Goal: Find specific page/section: Find specific page/section

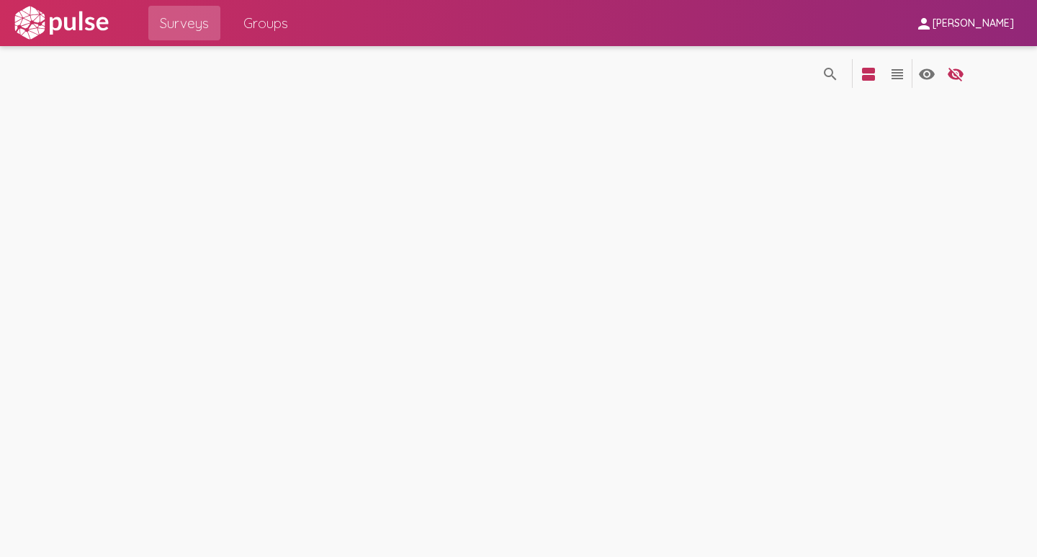
click at [994, 17] on span "[PERSON_NAME]" at bounding box center [973, 23] width 81 height 13
click at [963, 58] on button "Sign Out" at bounding box center [990, 59] width 81 height 35
click at [933, 25] on mat-icon "person" at bounding box center [923, 23] width 17 height 17
click at [901, 127] on div at bounding box center [518, 278] width 1037 height 557
click at [1000, 27] on span "[PERSON_NAME]" at bounding box center [973, 23] width 81 height 13
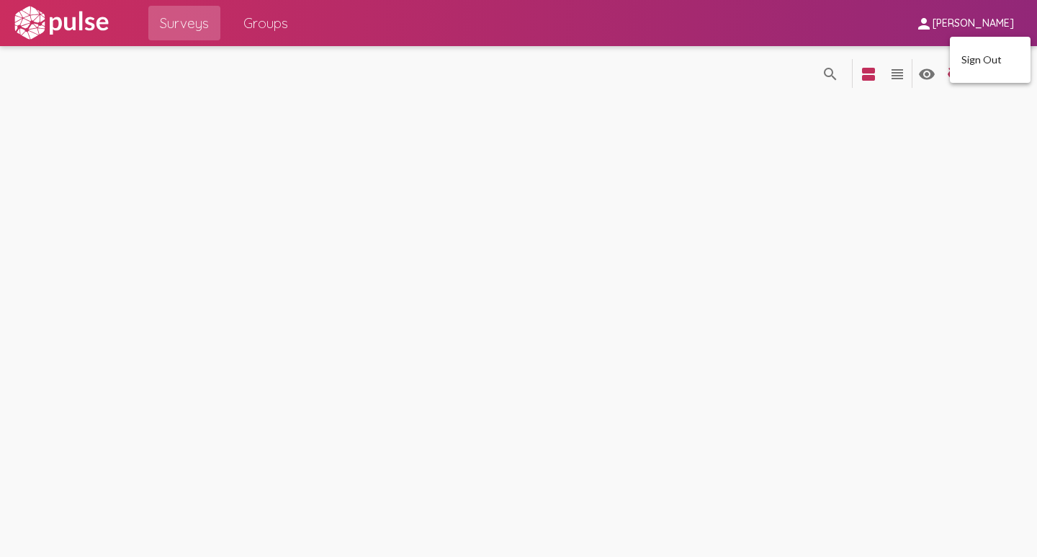
click at [972, 27] on div at bounding box center [518, 278] width 1037 height 557
click at [900, 81] on mat-icon "view_headline" at bounding box center [897, 74] width 17 height 17
click at [254, 19] on span "Groups" at bounding box center [265, 23] width 45 height 26
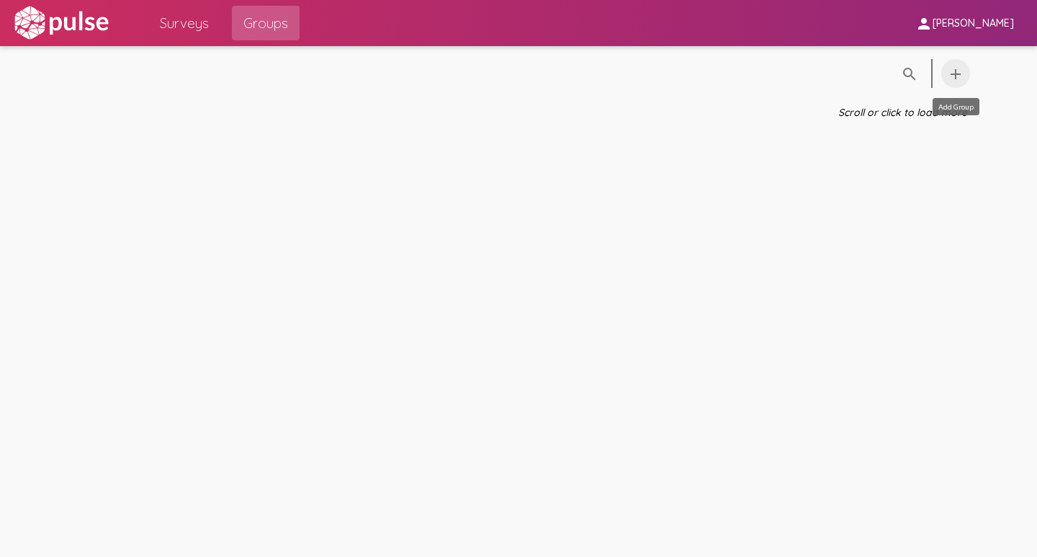
click at [959, 79] on mat-icon "add" at bounding box center [955, 74] width 17 height 17
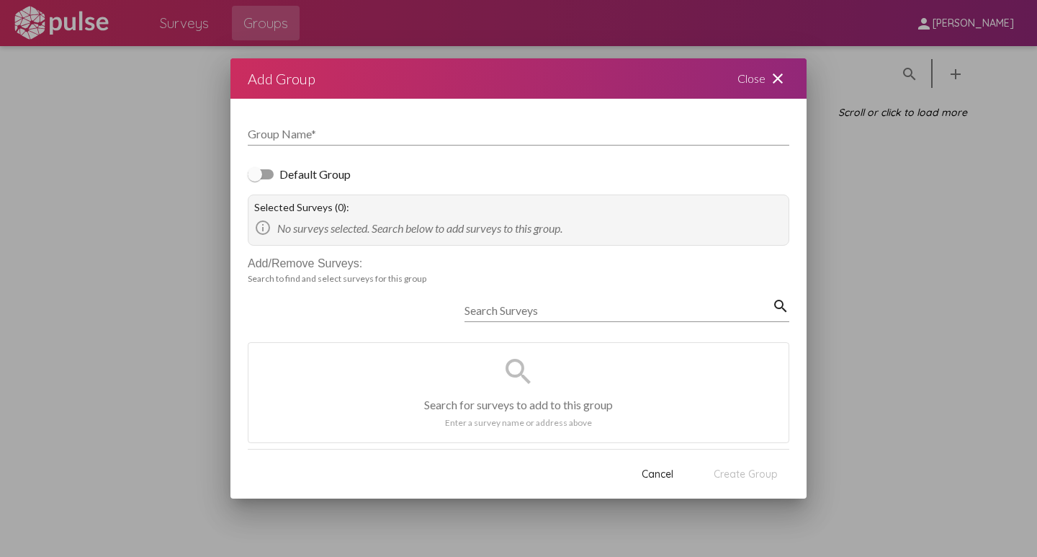
click at [359, 300] on div "Search Surveys search search Search for surveys to add to this group Enter a su…" at bounding box center [519, 366] width 542 height 153
click at [261, 176] on div at bounding box center [255, 174] width 14 height 14
click at [255, 179] on input "Default Group" at bounding box center [254, 179] width 1 height 1
click at [261, 180] on div at bounding box center [266, 174] width 14 height 14
click at [255, 180] on input "Default Group" at bounding box center [254, 179] width 1 height 1
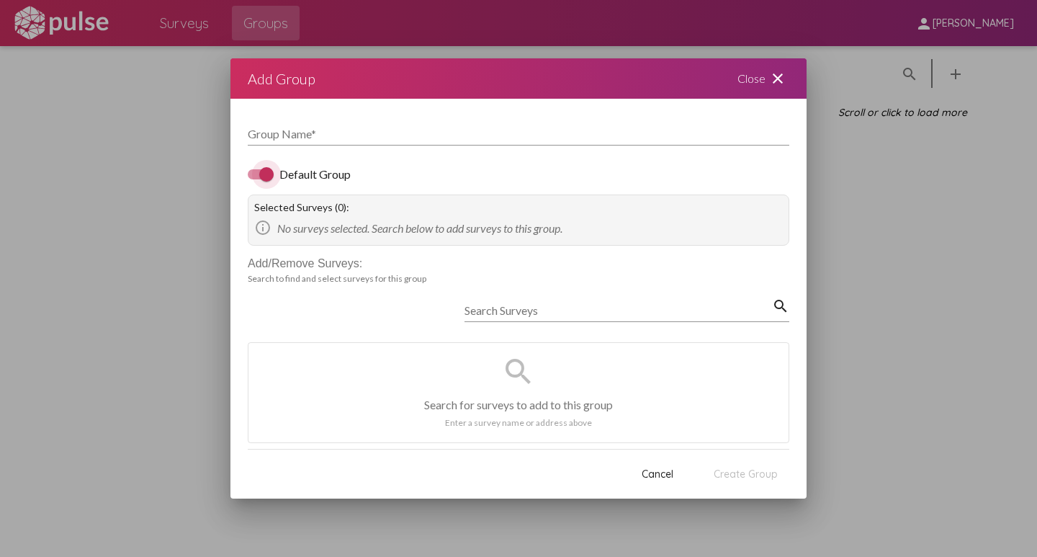
checkbox input "false"
click at [664, 469] on span "Cancel" at bounding box center [658, 473] width 32 height 13
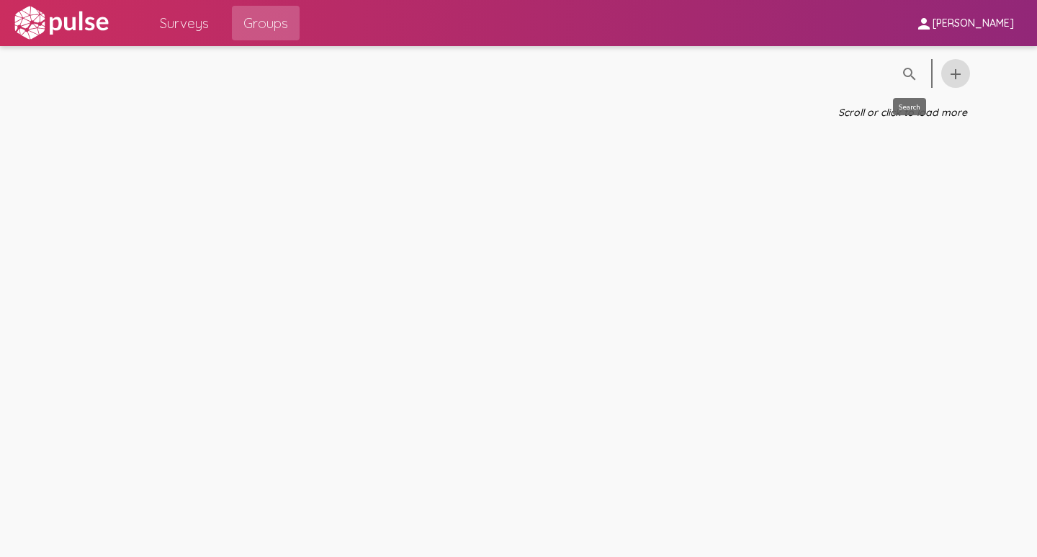
click at [907, 73] on mat-icon "search" at bounding box center [909, 74] width 17 height 17
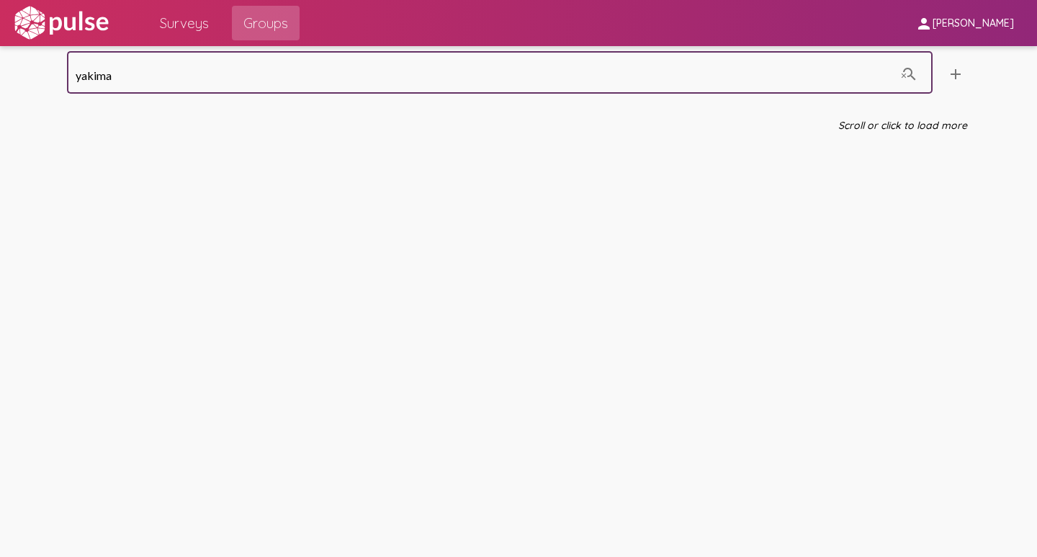
type input "yakima"
click at [190, 17] on span "Surveys" at bounding box center [184, 23] width 49 height 26
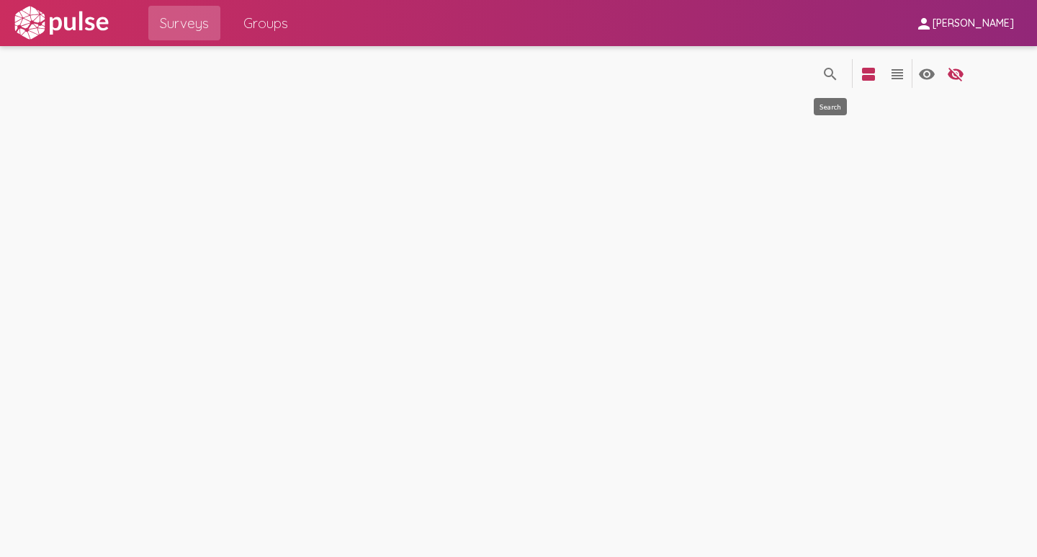
click at [834, 77] on mat-icon "search" at bounding box center [830, 74] width 17 height 17
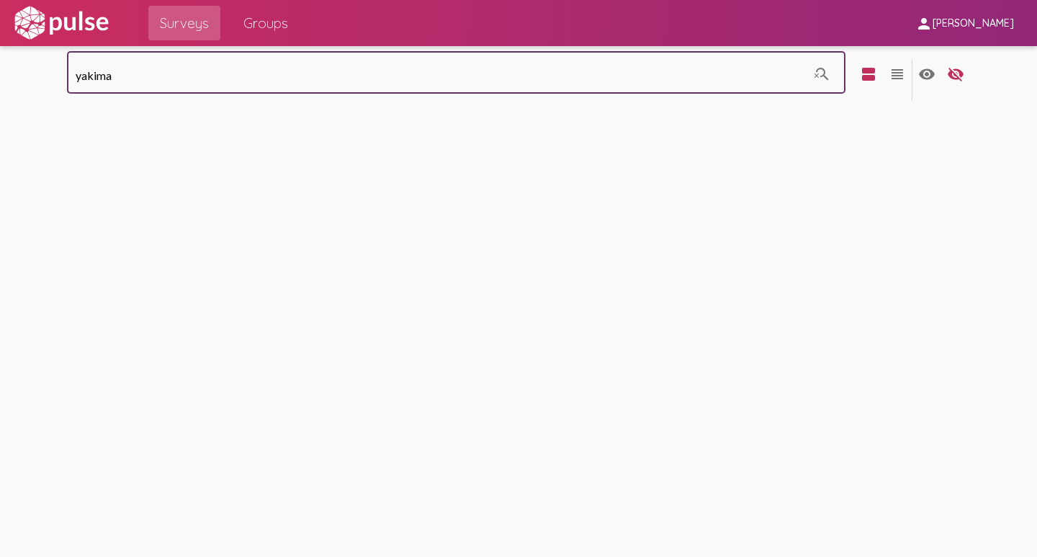
drag, startPoint x: 129, startPoint y: 81, endPoint x: 75, endPoint y: 80, distance: 54.0
click at [76, 80] on input "yakima" at bounding box center [442, 75] width 732 height 13
type input "c"
type input "perception"
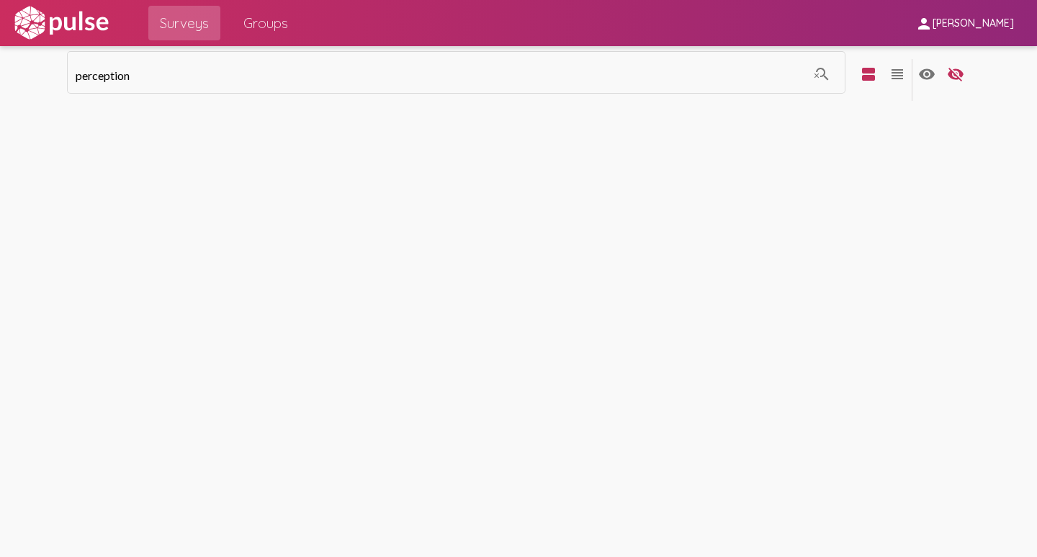
drag, startPoint x: 367, startPoint y: 221, endPoint x: 448, endPoint y: 218, distance: 80.7
click at [369, 221] on div "perception search_off view_agenda view_headline visibility visibility_off setti…" at bounding box center [518, 301] width 1037 height 511
click at [889, 71] on mat-icon "view_headline" at bounding box center [897, 74] width 17 height 17
click at [869, 69] on mat-icon "view_agenda" at bounding box center [868, 74] width 17 height 17
click at [925, 73] on mat-icon "visibility" at bounding box center [926, 74] width 17 height 17
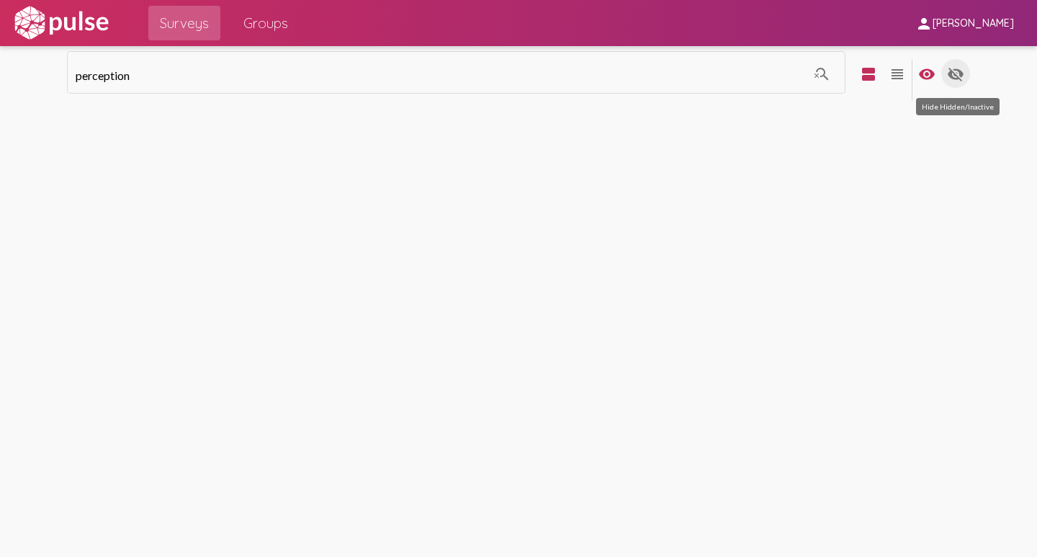
click at [956, 75] on mat-icon "visibility_off" at bounding box center [955, 74] width 17 height 17
click at [925, 74] on mat-icon "visibility" at bounding box center [926, 74] width 17 height 17
click at [830, 154] on div "perception search_off view_agenda view_headline visibility visibility_off setti…" at bounding box center [518, 301] width 1037 height 511
drag, startPoint x: 985, startPoint y: 1, endPoint x: 524, endPoint y: 214, distance: 507.9
click at [524, 214] on div "perception search_off view_agenda view_headline visibility visibility_off setti…" at bounding box center [518, 301] width 1037 height 511
